Goal: Find specific page/section

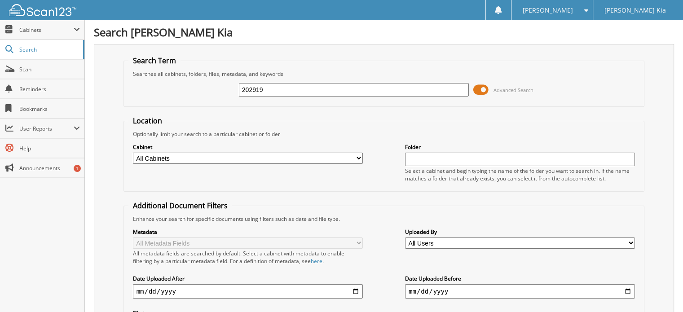
drag, startPoint x: 275, startPoint y: 88, endPoint x: 208, endPoint y: 95, distance: 66.9
click at [208, 95] on div "202919 Advanced Search" at bounding box center [384, 90] width 512 height 24
type input "202806"
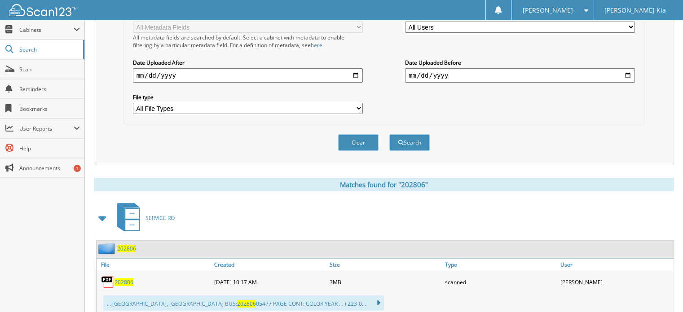
scroll to position [225, 0]
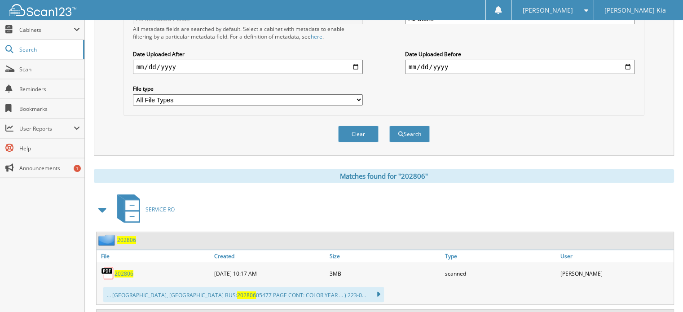
click at [124, 270] on span "202806" at bounding box center [124, 274] width 19 height 8
